Goal: Task Accomplishment & Management: Complete application form

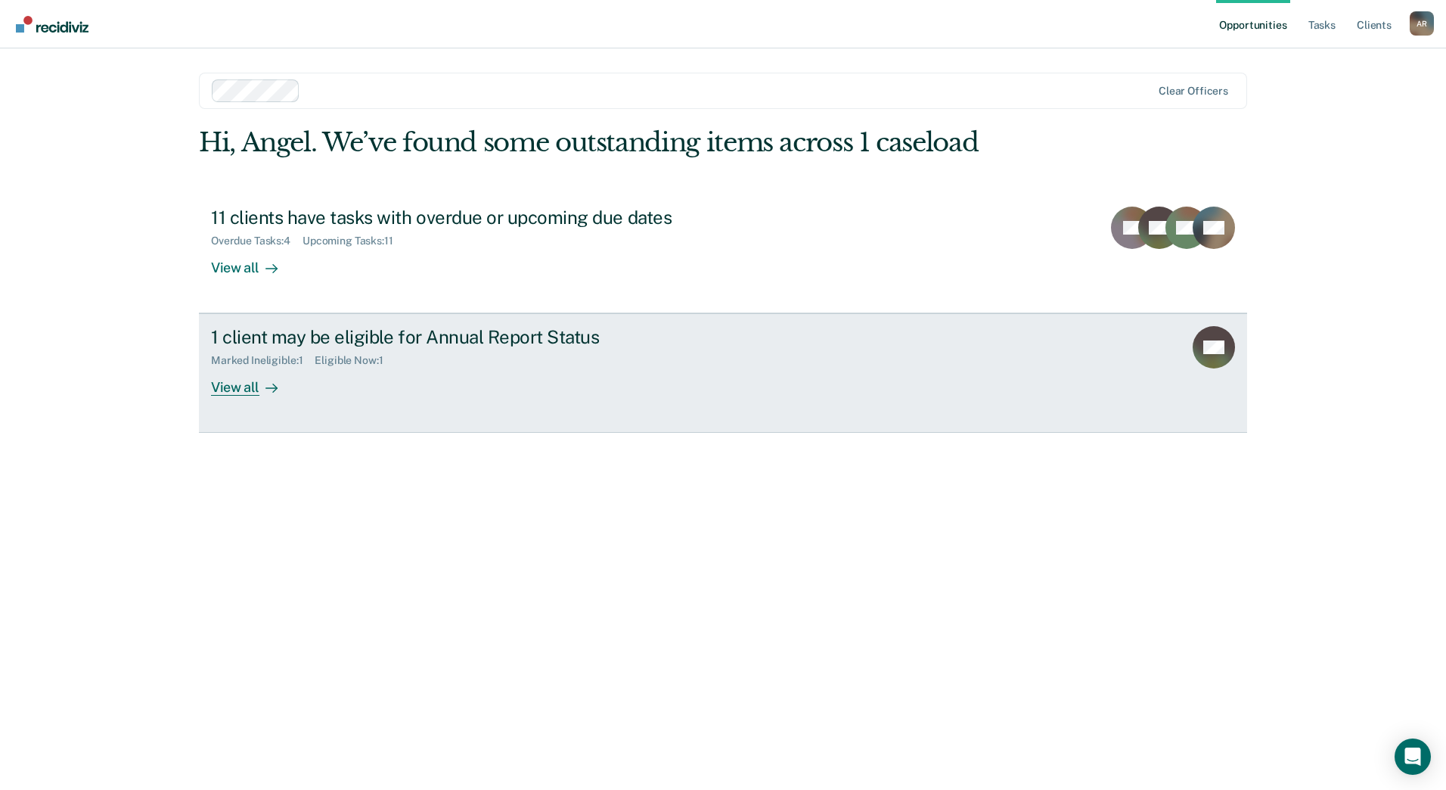
click at [406, 343] on div "1 client may be eligible for Annual Report Status" at bounding box center [476, 337] width 531 height 22
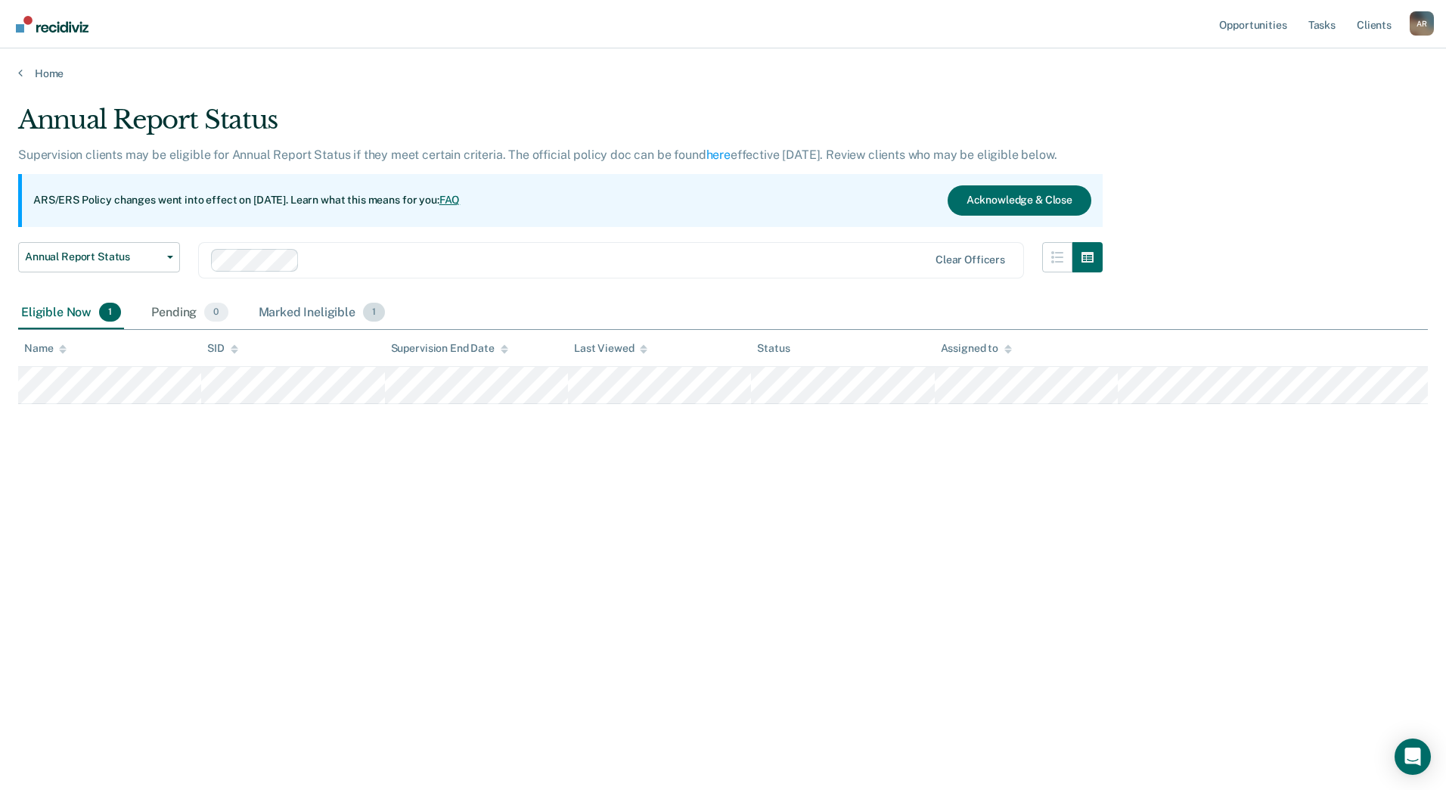
click at [299, 306] on div "Marked Ineligible 1" at bounding box center [322, 313] width 133 height 33
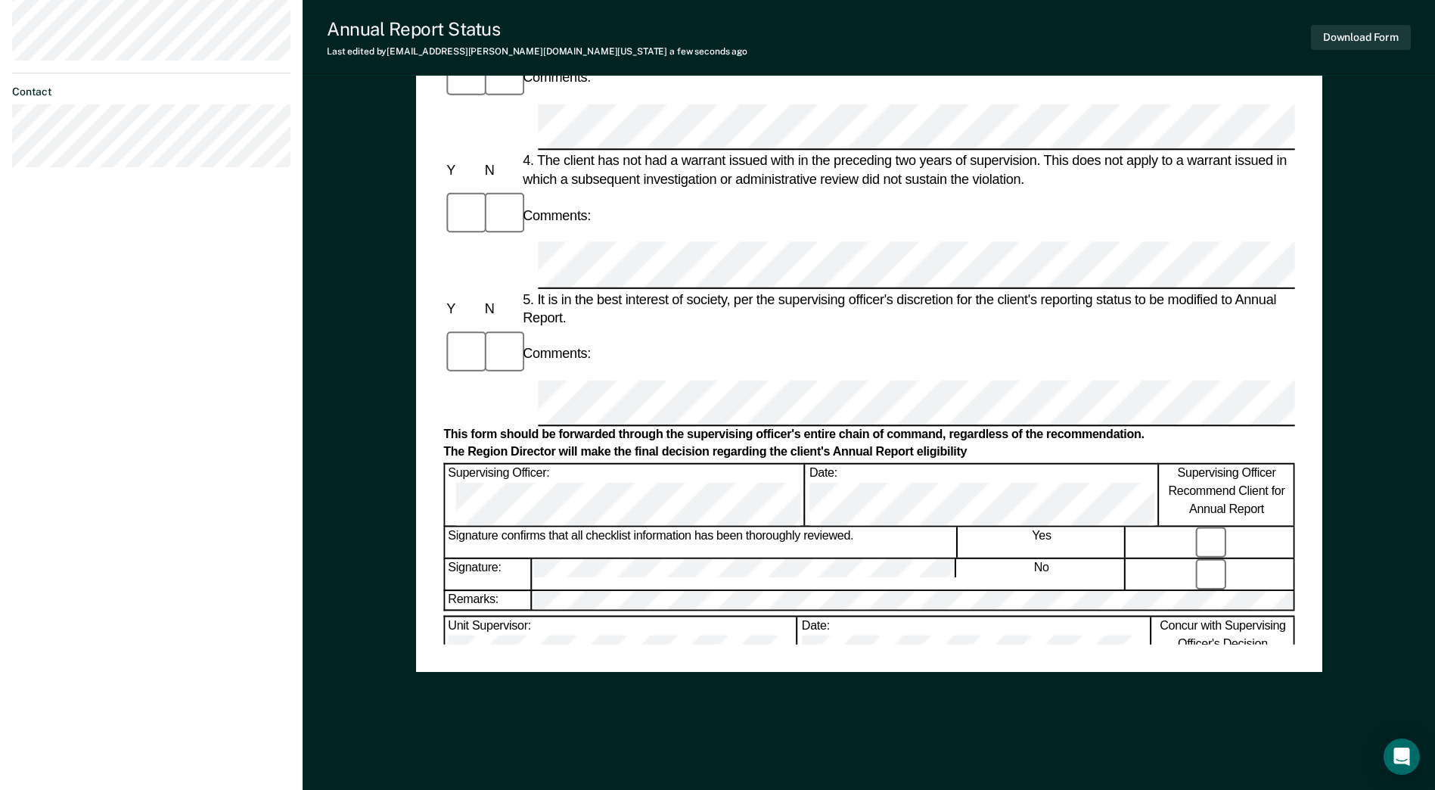
scroll to position [559, 0]
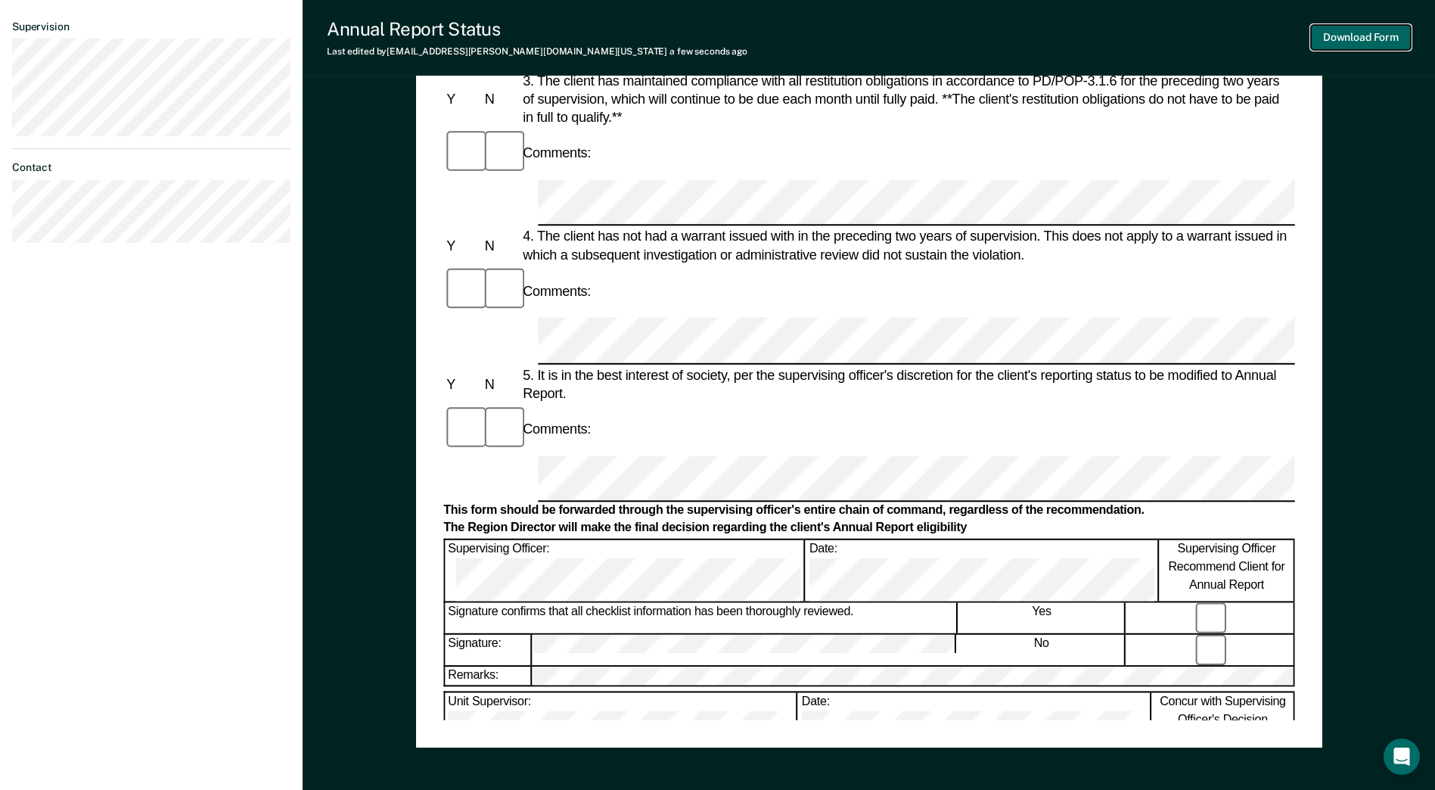
click at [1326, 45] on button "Download Form" at bounding box center [1361, 37] width 100 height 25
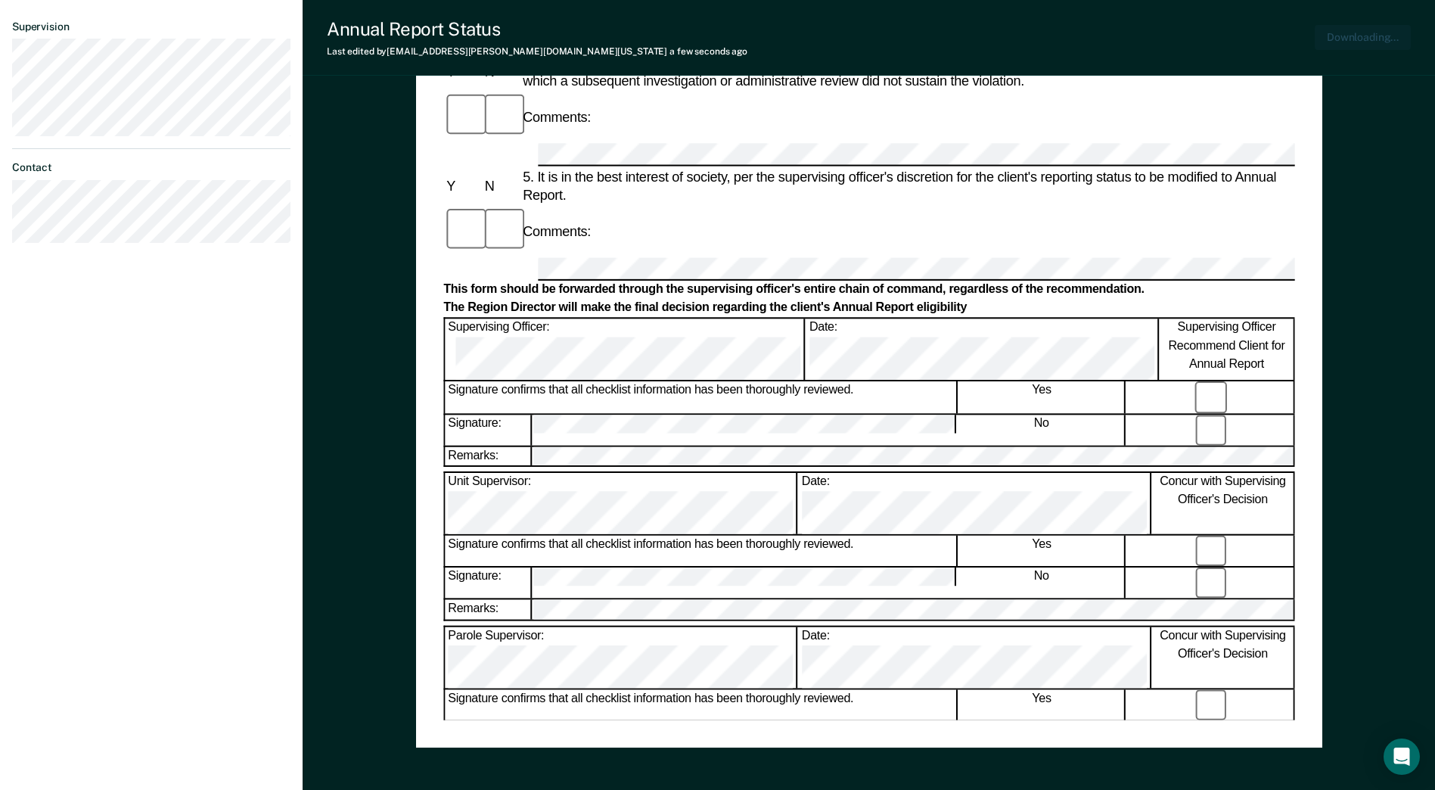
scroll to position [520, 0]
